Goal: Information Seeking & Learning: Learn about a topic

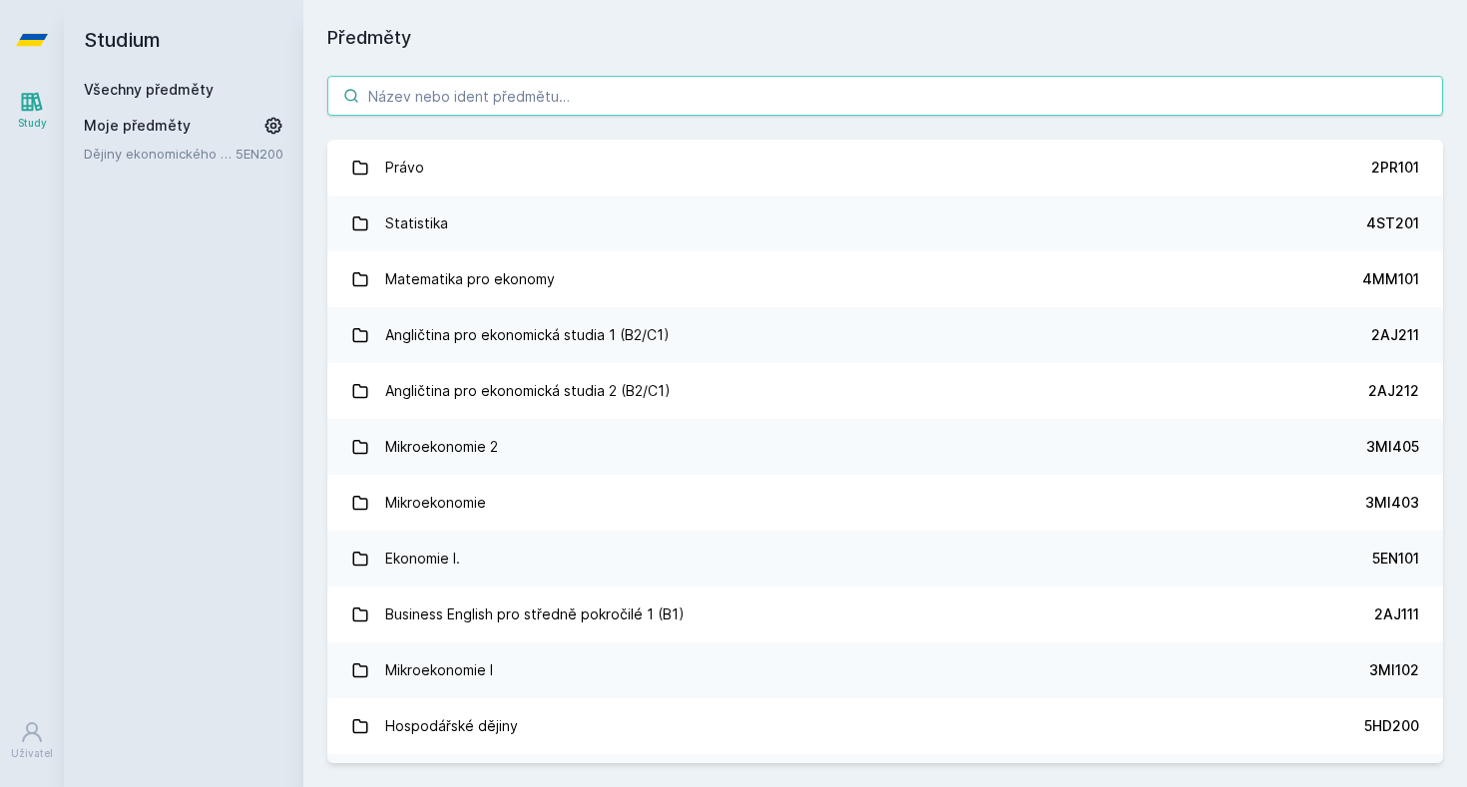
click at [665, 97] on input "search" at bounding box center [885, 96] width 1116 height 40
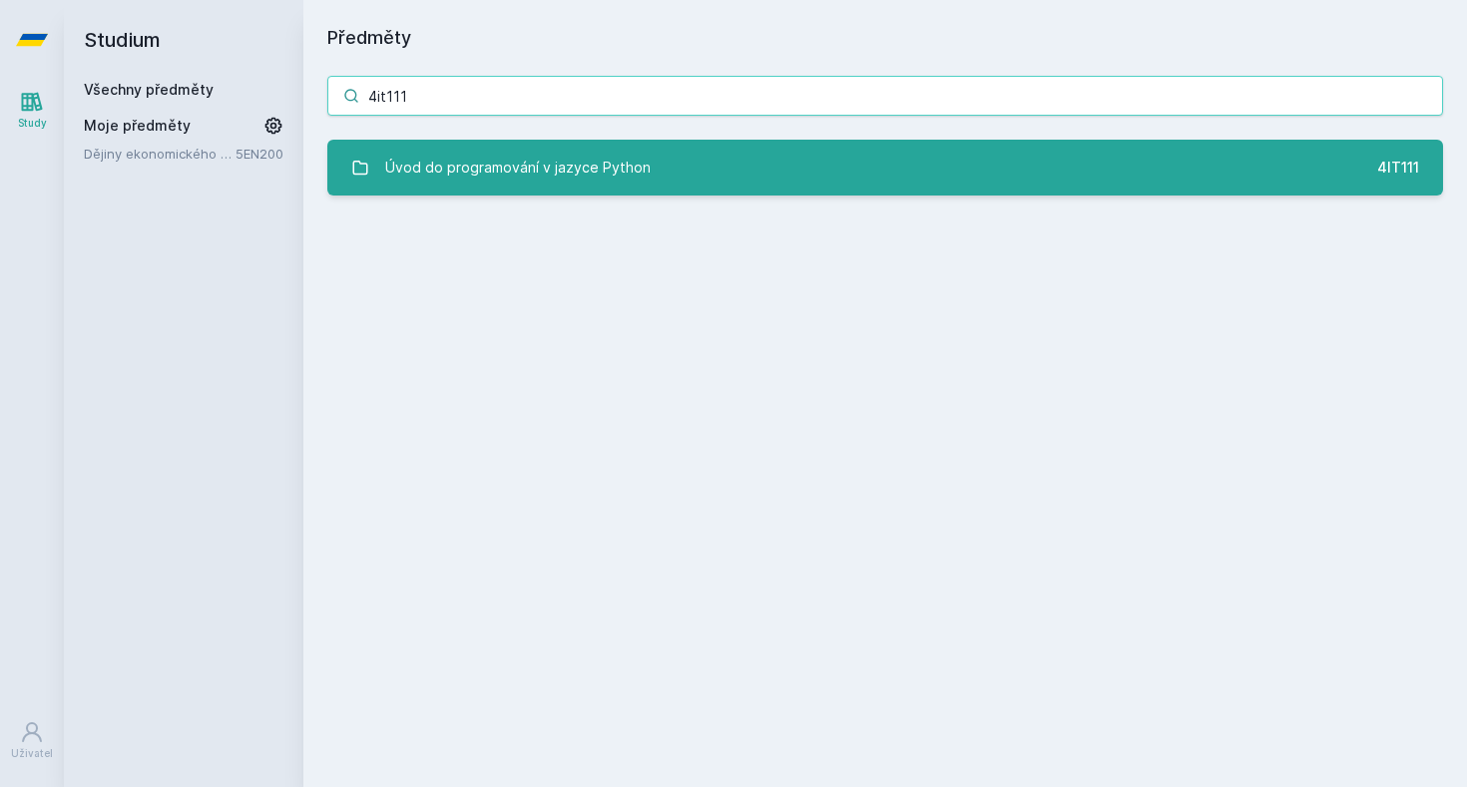
type input "4it111"
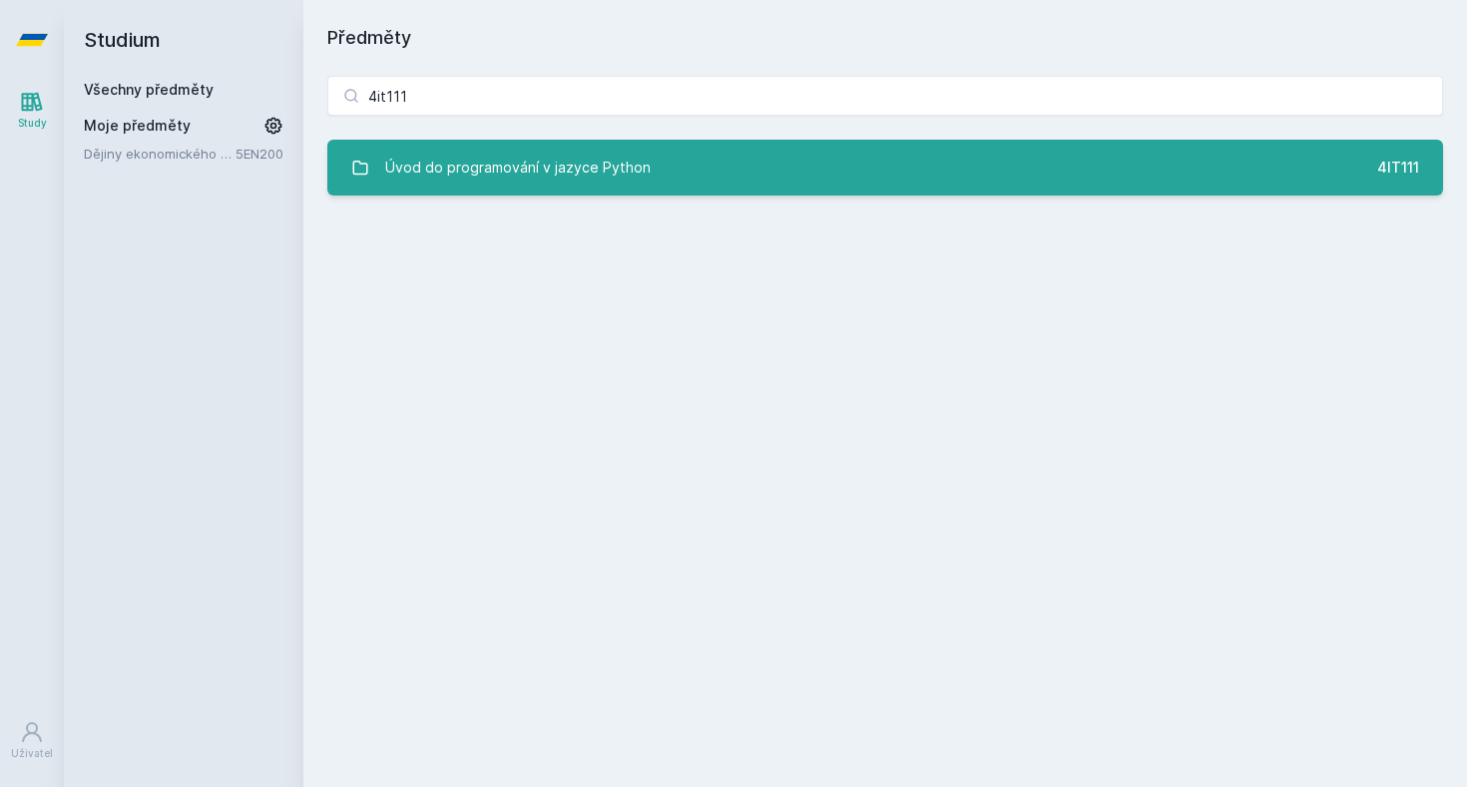
click at [744, 159] on link "Úvod do programování v jazyce Python 4IT111" at bounding box center [885, 168] width 1116 height 56
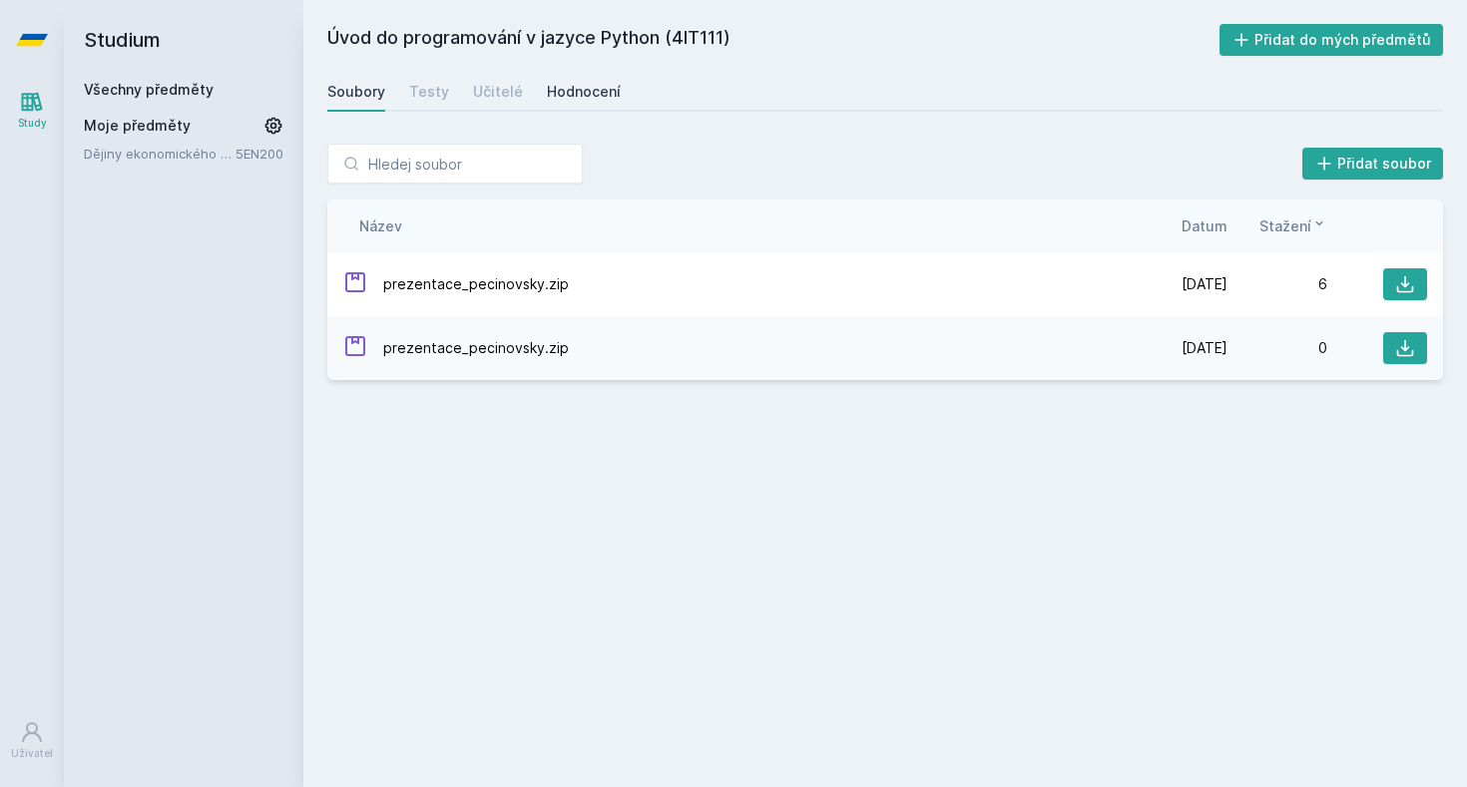
click at [570, 102] on link "Hodnocení" at bounding box center [584, 92] width 74 height 40
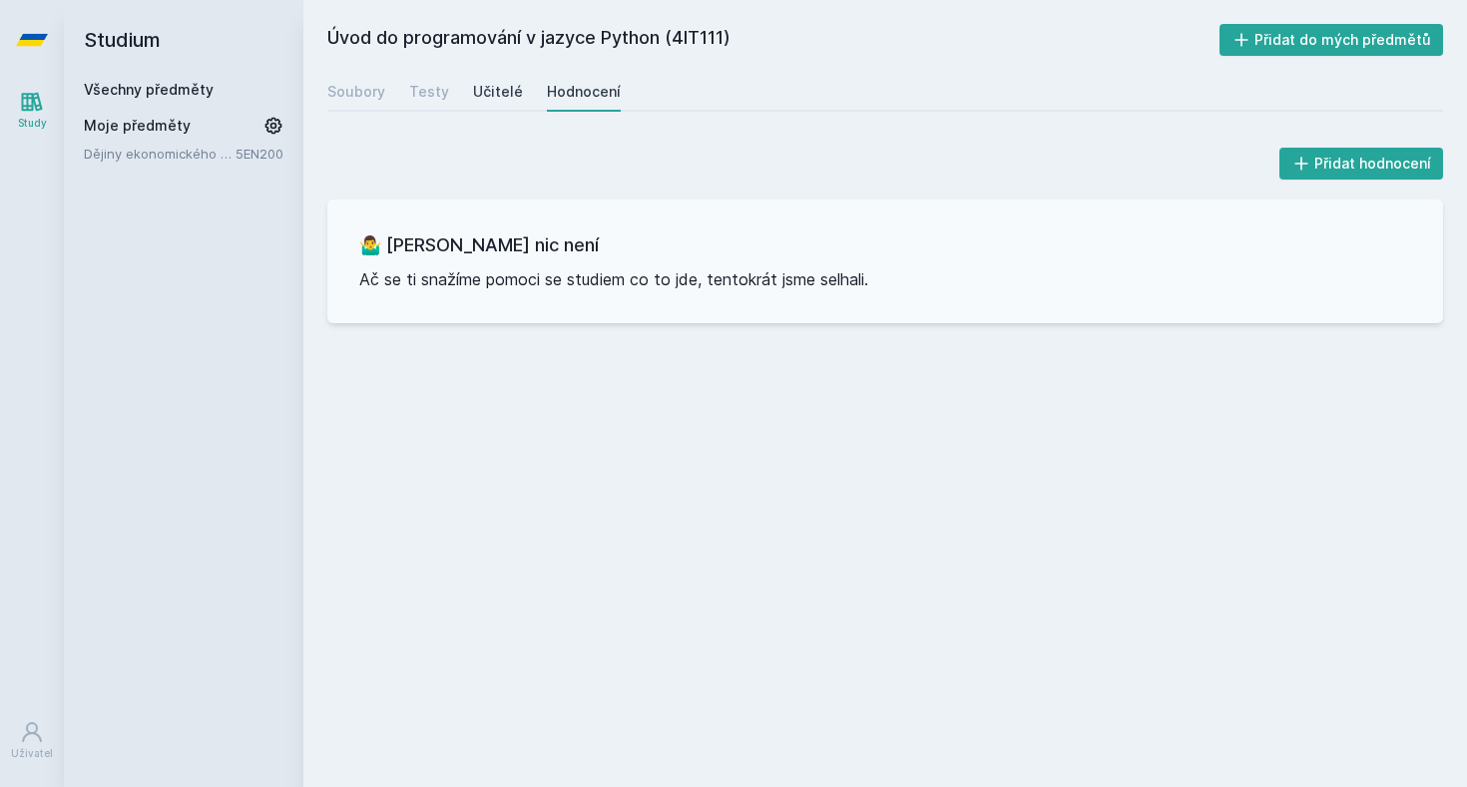
click at [506, 100] on div "Učitelé" at bounding box center [498, 92] width 50 height 20
click at [440, 100] on div "Testy" at bounding box center [429, 92] width 40 height 20
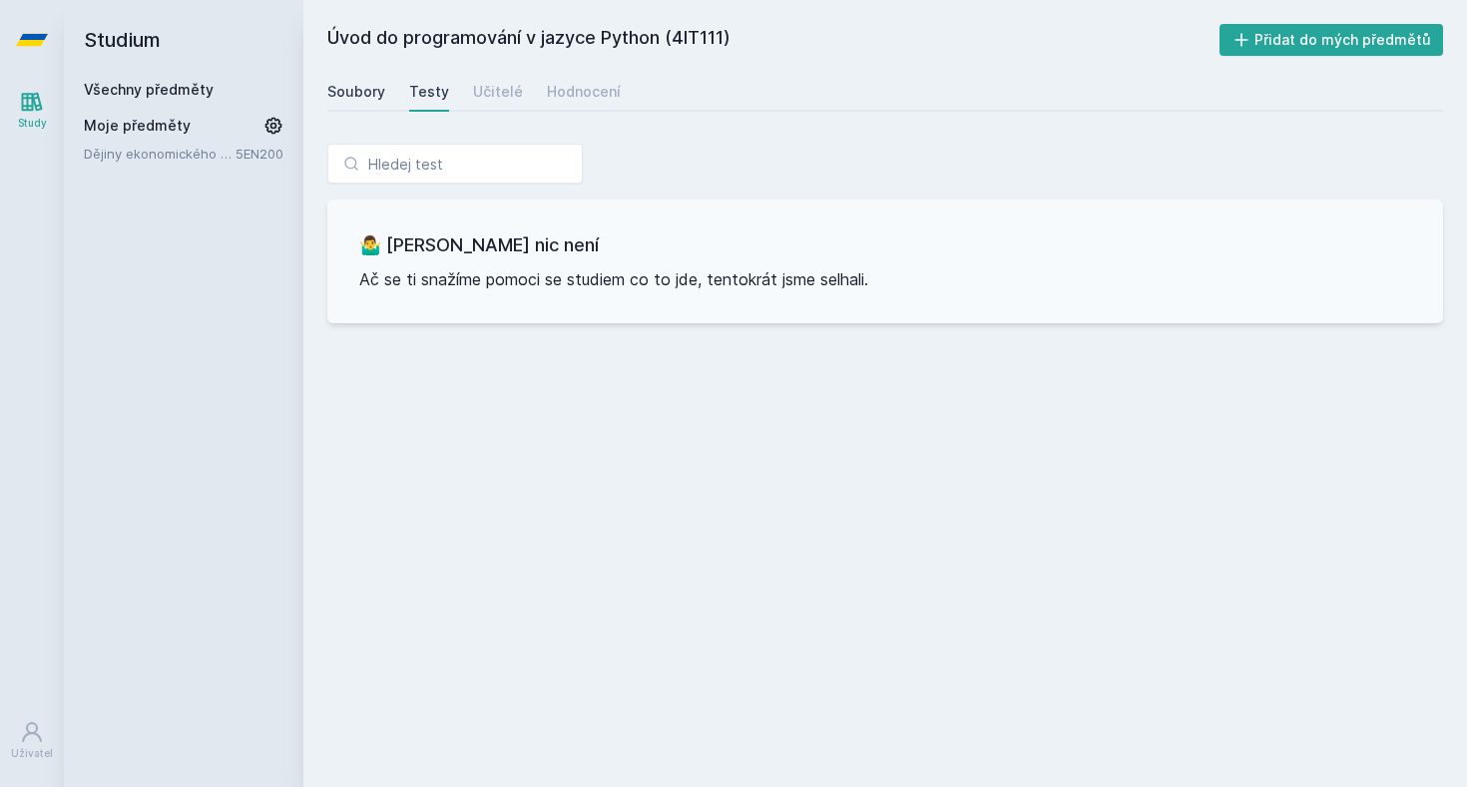
click at [380, 97] on div "Soubory" at bounding box center [356, 92] width 58 height 20
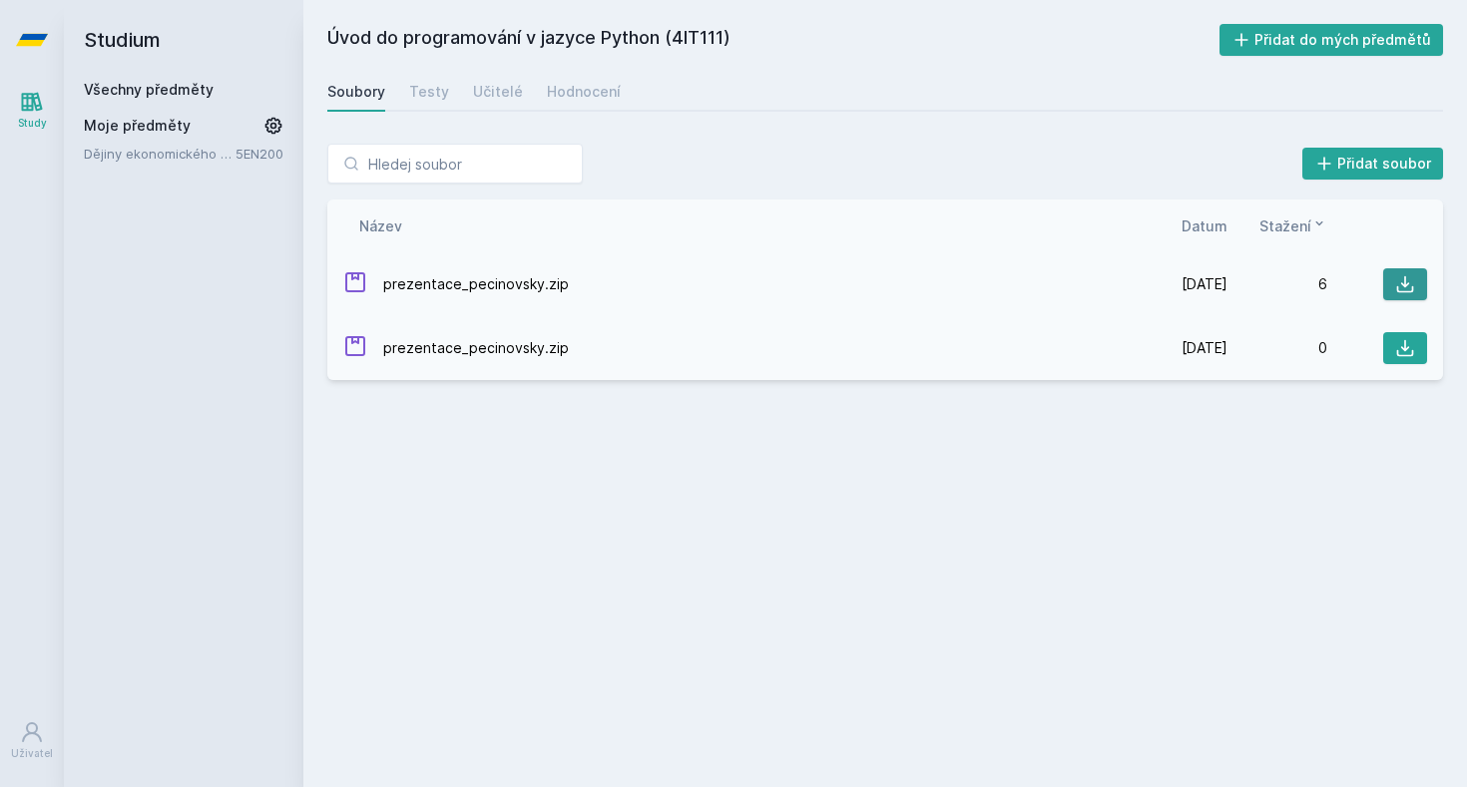
click at [1420, 288] on button at bounding box center [1405, 284] width 44 height 32
